Goal: Task Accomplishment & Management: Use online tool/utility

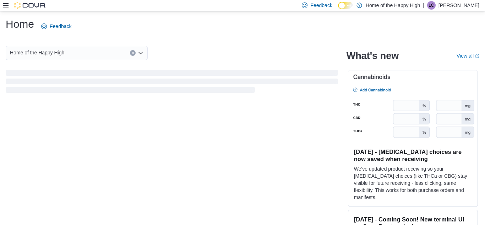
click at [4, 7] on icon at bounding box center [6, 5] width 6 height 4
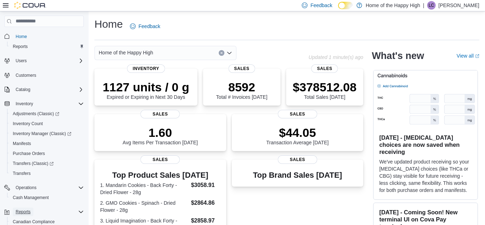
click at [18, 215] on span "Reports" at bounding box center [23, 211] width 15 height 9
click at [19, 214] on span "Reports" at bounding box center [23, 212] width 15 height 6
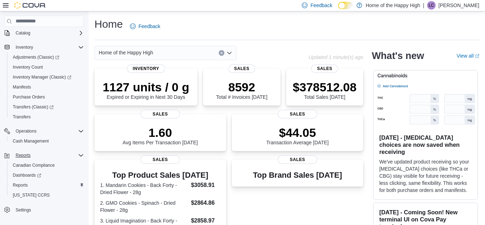
scroll to position [61, 0]
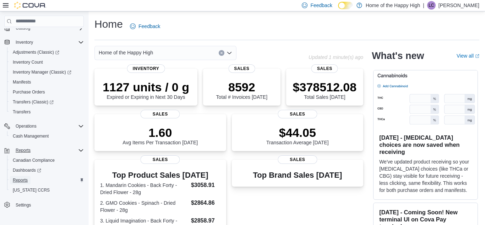
click at [14, 183] on span "Reports" at bounding box center [20, 180] width 15 height 6
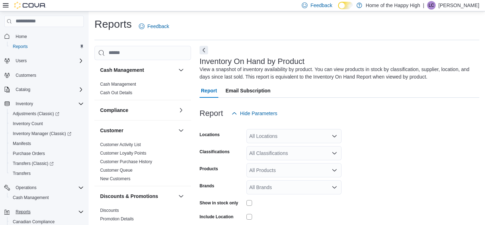
click at [3, 7] on icon at bounding box center [6, 5] width 6 height 4
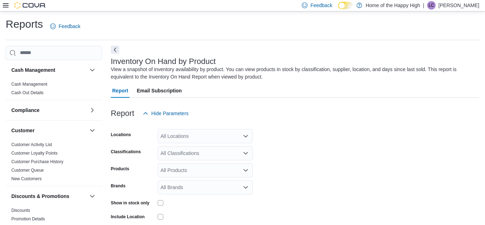
click at [112, 49] on button "Next" at bounding box center [115, 49] width 9 height 9
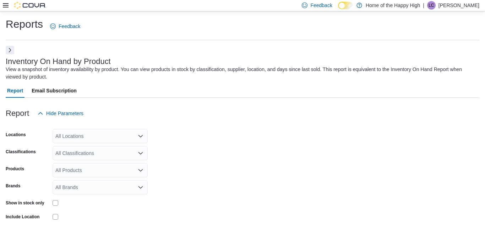
click at [82, 135] on div "All Locations" at bounding box center [100, 136] width 95 height 14
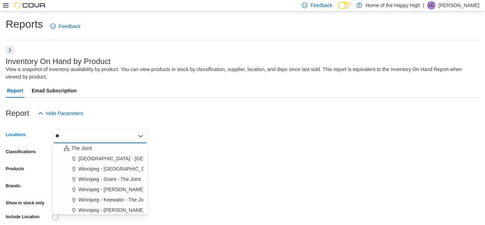
type input "*"
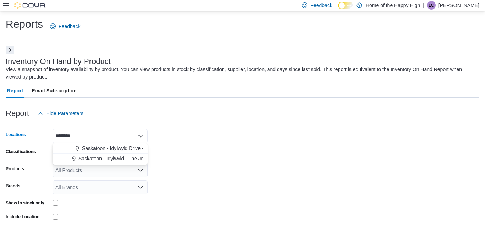
type input "********"
click at [109, 159] on span "Saskatoon - Idylwyld - The Joint" at bounding box center [114, 158] width 70 height 7
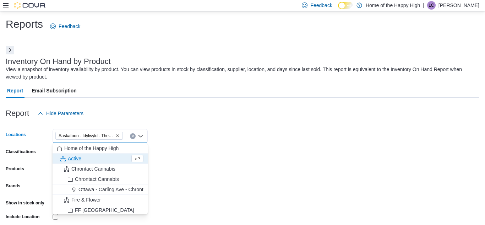
click at [207, 144] on form "Locations [GEOGRAPHIC_DATA] - [GEOGRAPHIC_DATA] - The Joint Combo box. Selected…" at bounding box center [243, 194] width 474 height 149
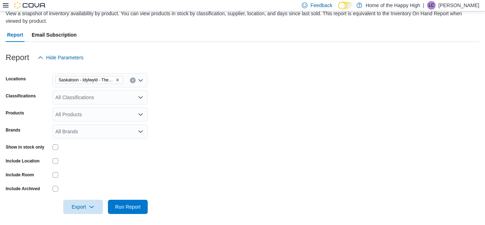
scroll to position [59, 0]
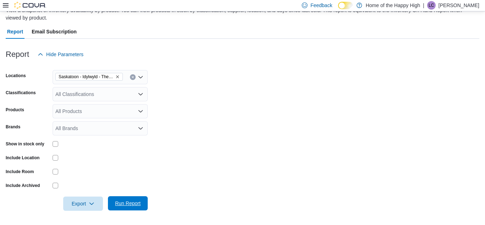
click at [143, 205] on span "Run Report" at bounding box center [127, 203] width 31 height 14
click at [241, 107] on form "Locations [GEOGRAPHIC_DATA] - Idylwyld - The Joint Classifications All Classifi…" at bounding box center [243, 135] width 474 height 149
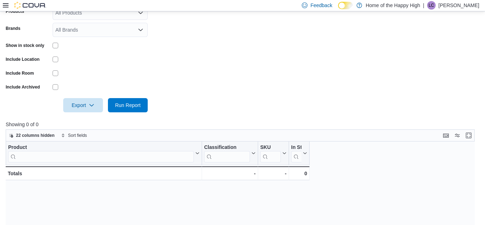
scroll to position [158, 0]
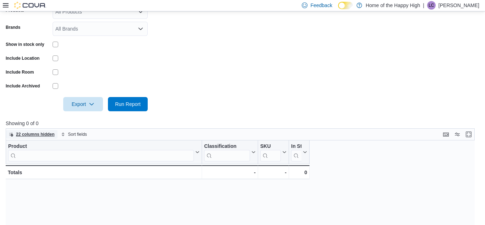
click at [14, 134] on span "22 columns hidden" at bounding box center [32, 134] width 46 height 9
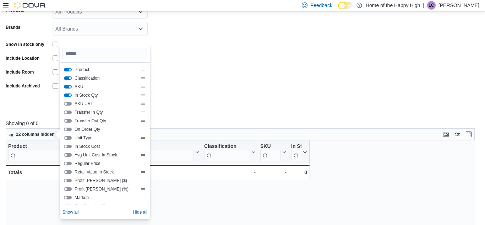
click at [278, 83] on form "Locations [GEOGRAPHIC_DATA] - Idylwyld - The Joint Classifications All Classifi…" at bounding box center [243, 36] width 474 height 149
